Goal: Transaction & Acquisition: Purchase product/service

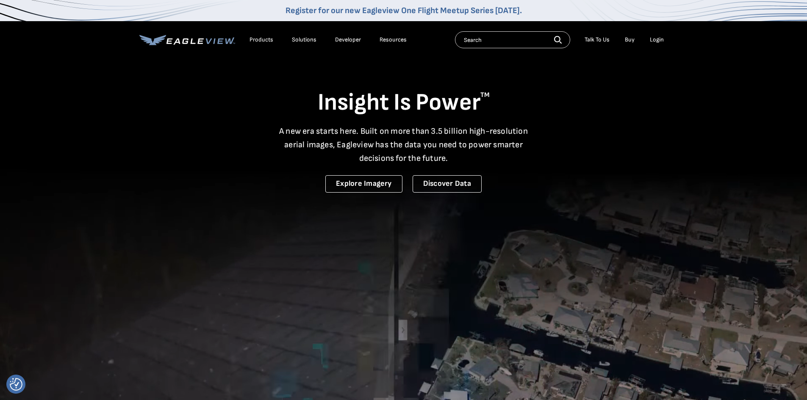
click at [654, 40] on div "Login" at bounding box center [656, 40] width 14 height 8
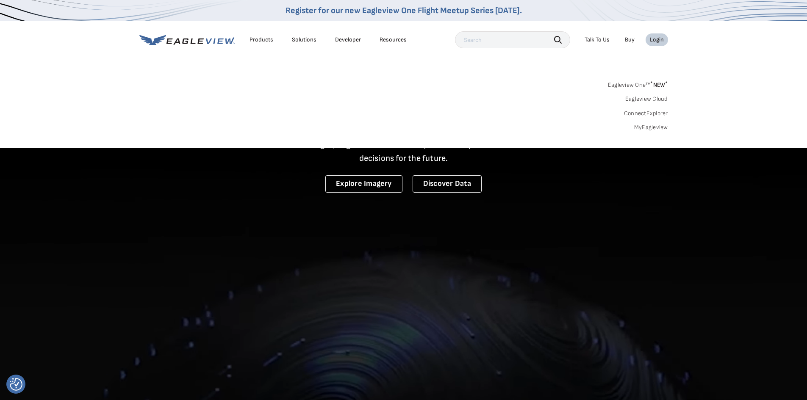
click at [653, 44] on li "Login" at bounding box center [656, 39] width 22 height 13
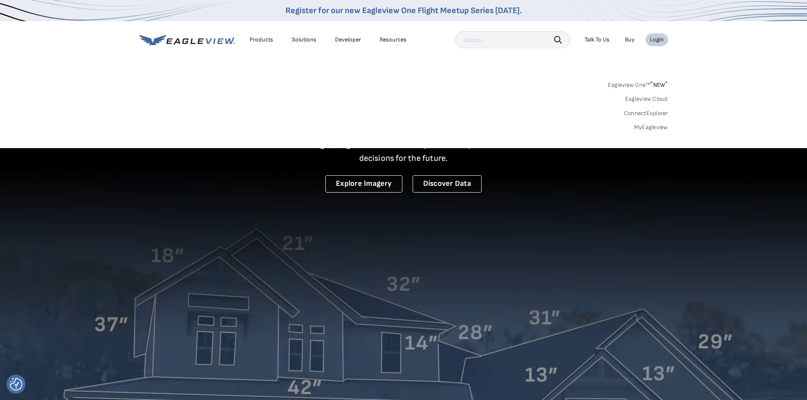
click at [655, 39] on div "Login" at bounding box center [656, 40] width 14 height 8
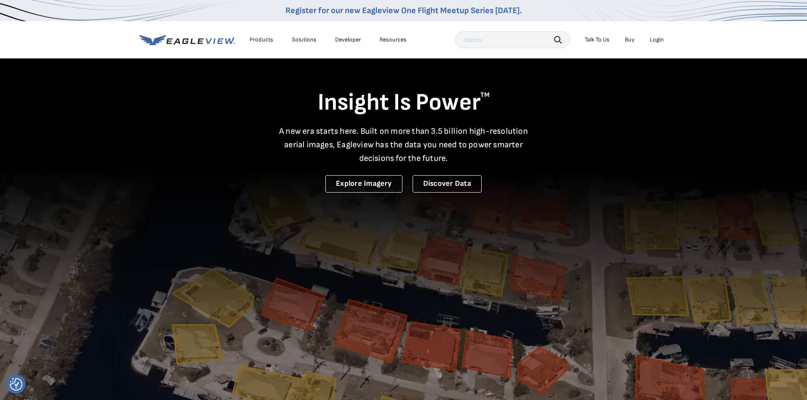
click at [658, 44] on li "Login" at bounding box center [656, 39] width 22 height 13
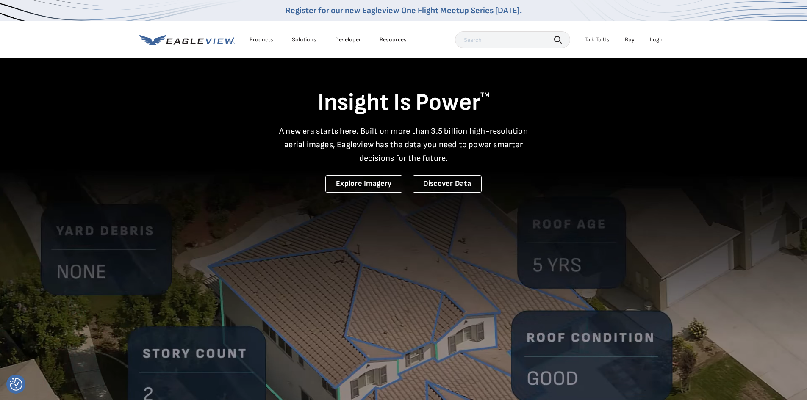
click at [661, 37] on div "Login" at bounding box center [656, 40] width 14 height 8
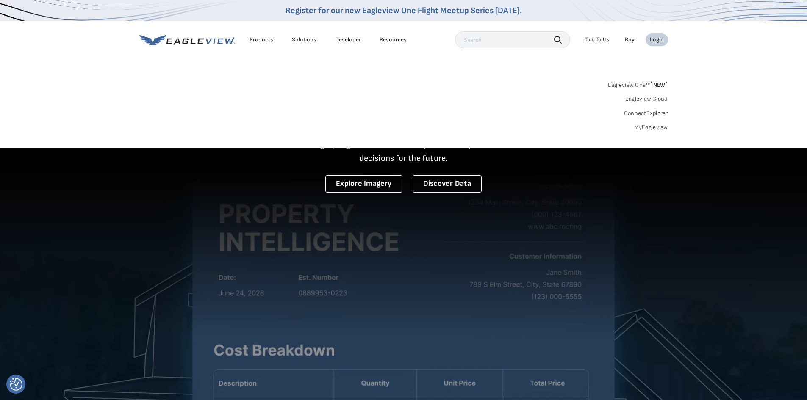
click at [651, 126] on link "MyEagleview" at bounding box center [651, 128] width 34 height 8
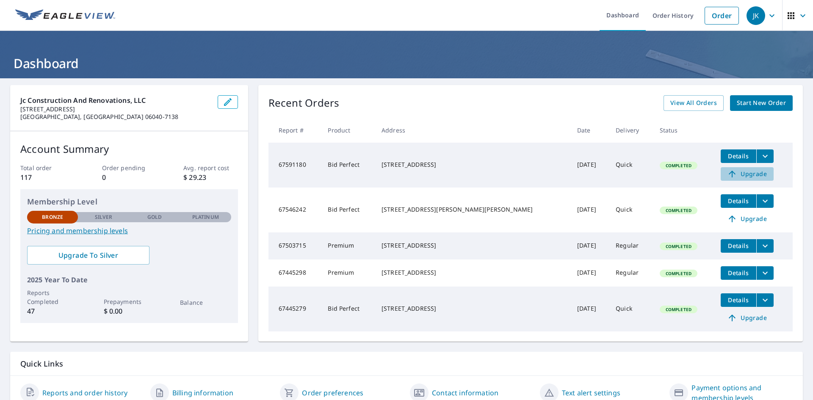
click at [743, 174] on span "Upgrade" at bounding box center [747, 174] width 43 height 10
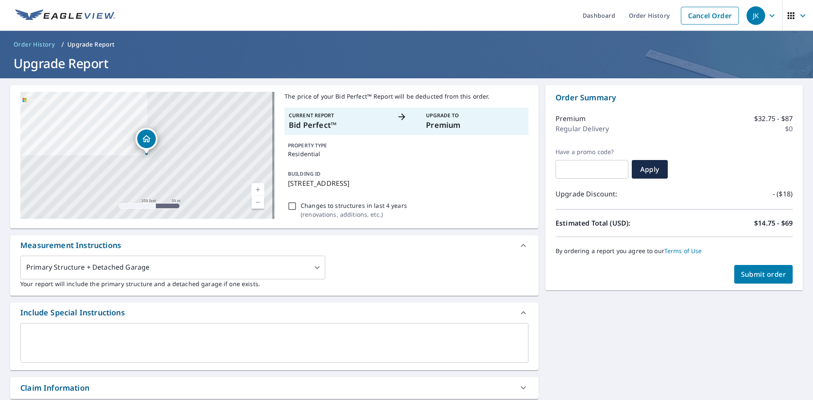
click at [755, 273] on span "Submit order" at bounding box center [763, 274] width 45 height 9
